Goal: Transaction & Acquisition: Obtain resource

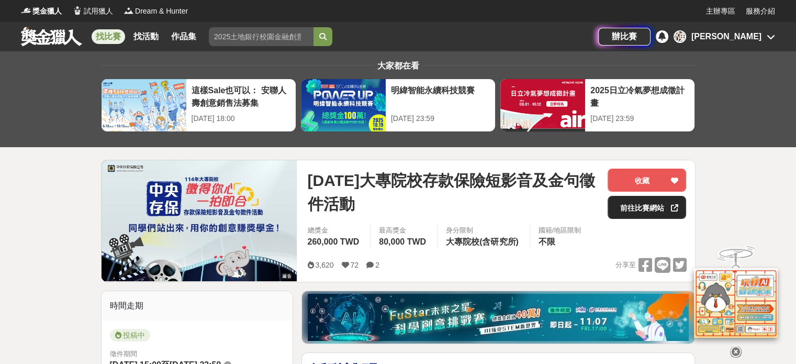
click at [665, 207] on link "前往比賽網站" at bounding box center [646, 207] width 78 height 23
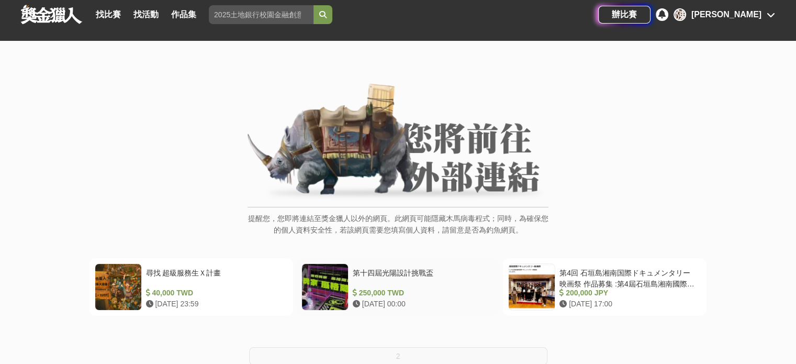
scroll to position [70, 0]
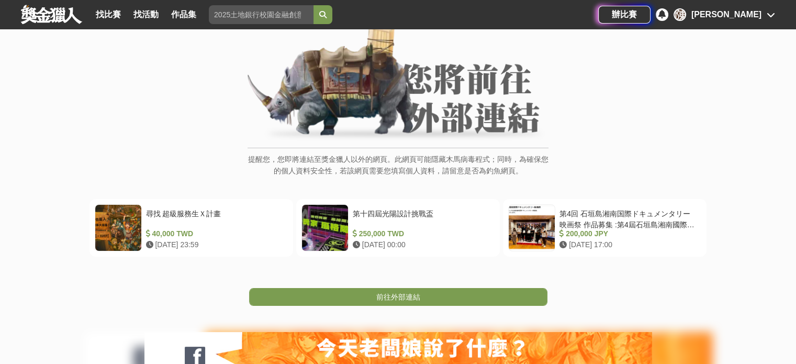
click at [399, 296] on span "前往外部連結" at bounding box center [398, 296] width 44 height 8
